Goal: Communication & Community: Share content

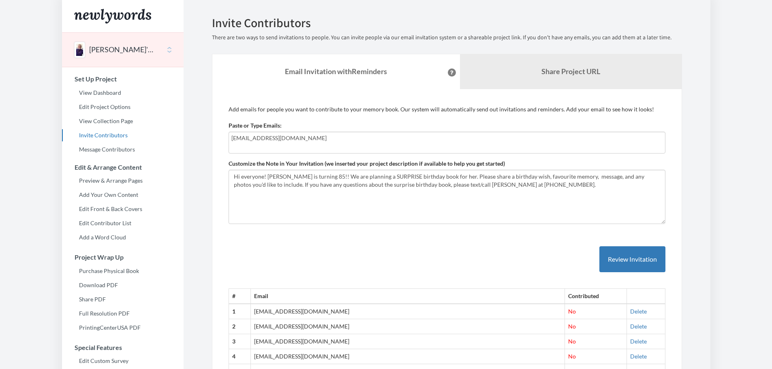
click at [490, 75] on link "Share Project URL" at bounding box center [571, 71] width 222 height 35
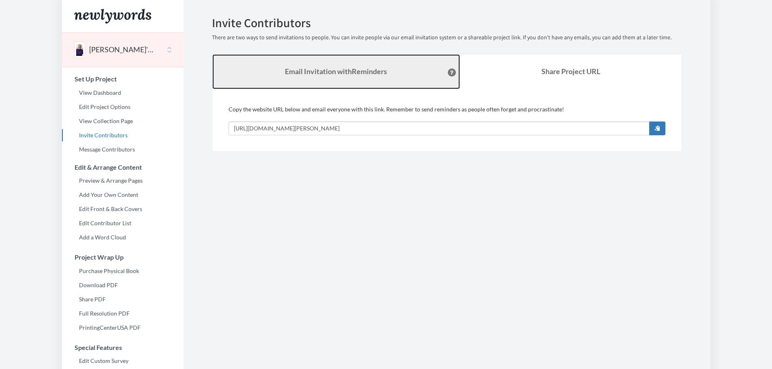
click at [347, 77] on link "Email Invitation with Reminders" at bounding box center [336, 71] width 248 height 35
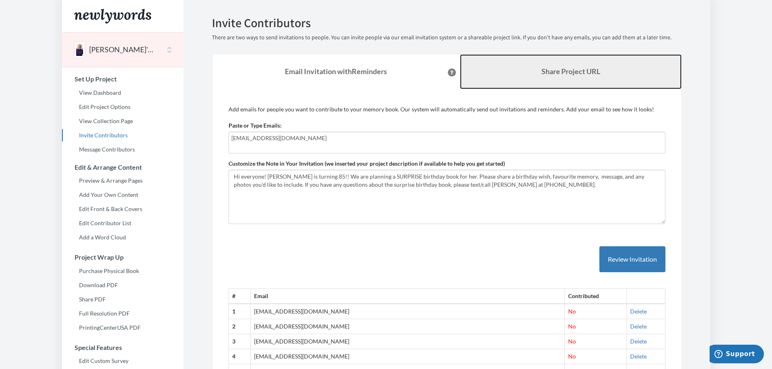
click at [482, 62] on link "Share Project URL" at bounding box center [571, 71] width 222 height 35
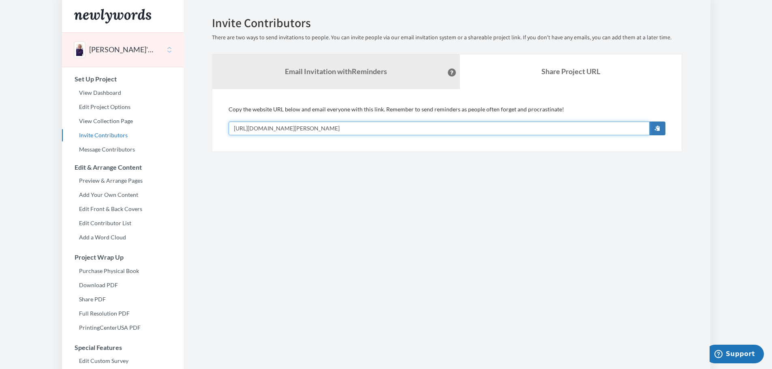
click at [632, 128] on input "[URL][DOMAIN_NAME][PERSON_NAME]" at bounding box center [439, 129] width 421 height 14
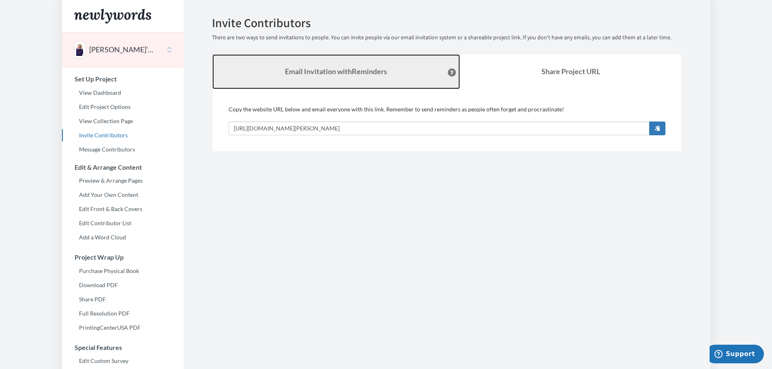
click at [415, 73] on link "Email Invitation with Reminders" at bounding box center [336, 71] width 248 height 35
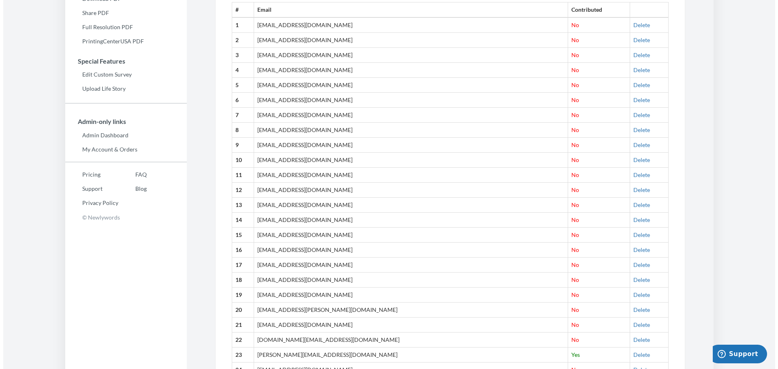
scroll to position [3, 0]
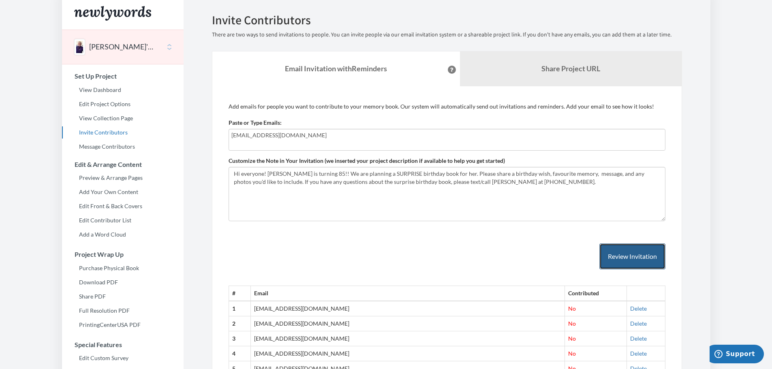
click at [623, 255] on button "Review Invitation" at bounding box center [633, 257] width 66 height 26
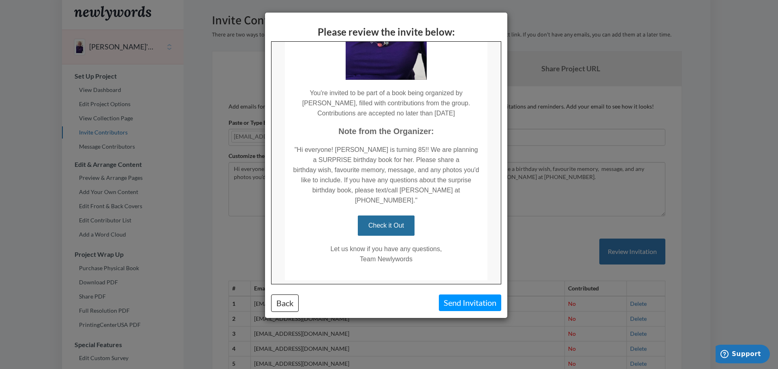
scroll to position [167, 0]
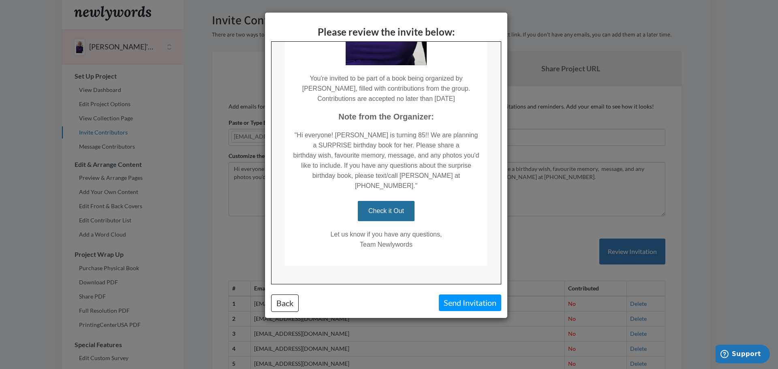
click at [565, 78] on div "Please review the invite below: Back Send Invitation" at bounding box center [389, 184] width 778 height 369
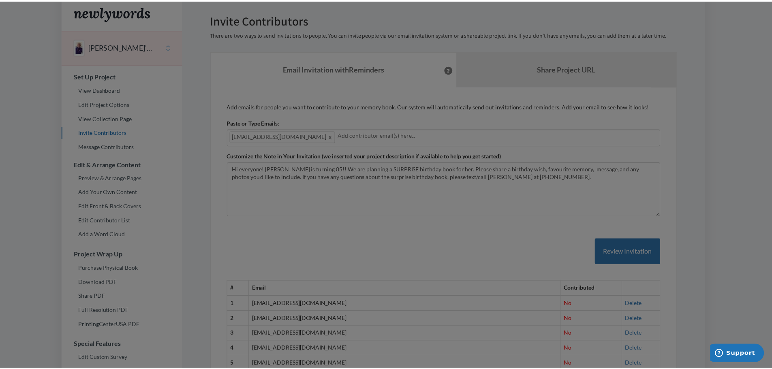
scroll to position [0, 0]
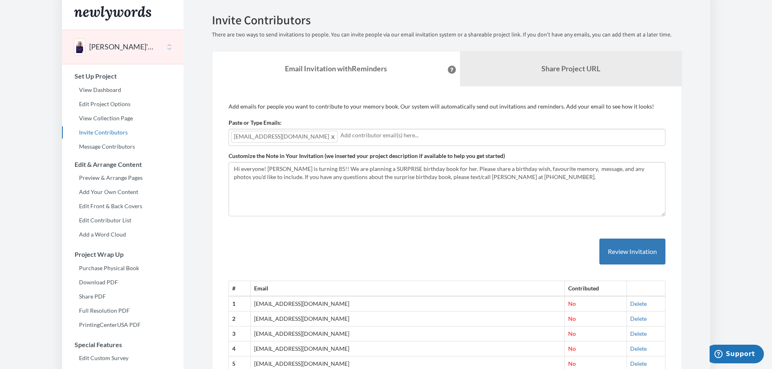
type input "[EMAIL_ADDRESS][DOMAIN_NAME]"
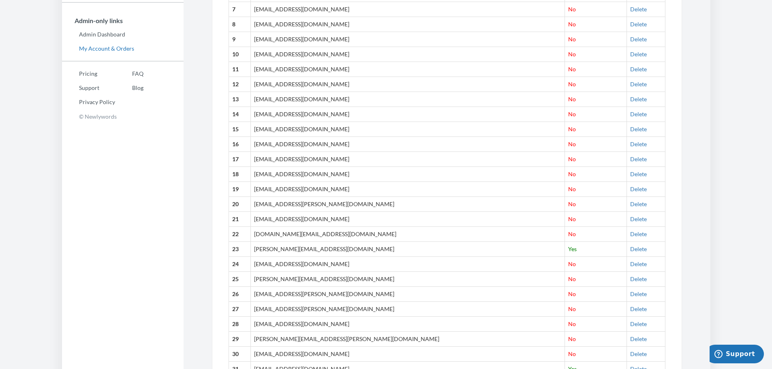
scroll to position [368, 0]
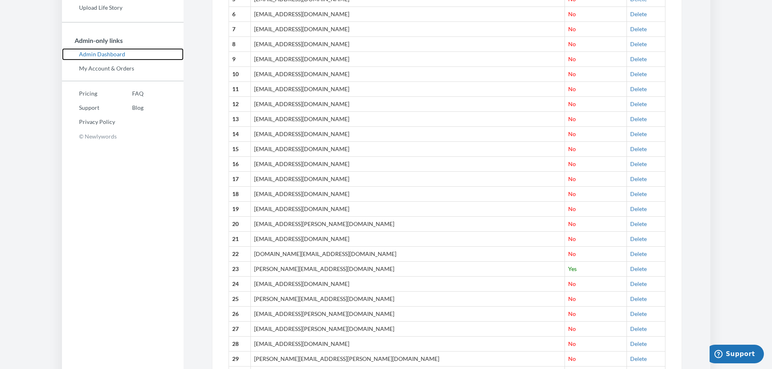
click at [100, 48] on link "Admin Dashboard" at bounding box center [123, 54] width 122 height 12
